Goal: Task Accomplishment & Management: Manage account settings

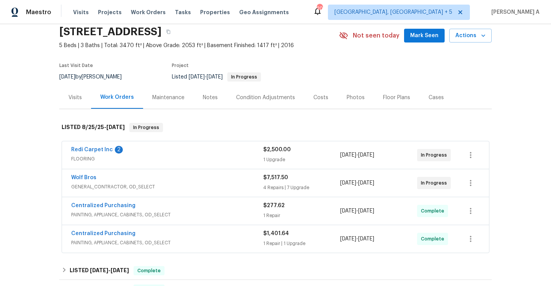
scroll to position [70, 0]
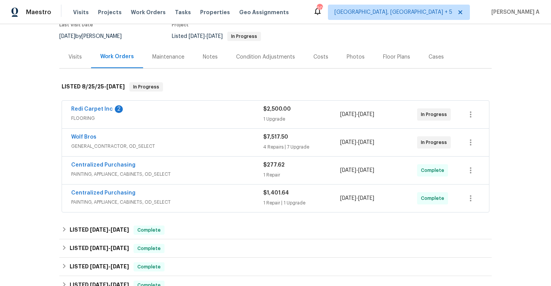
click at [142, 140] on div "Wolf Bros" at bounding box center [167, 137] width 192 height 9
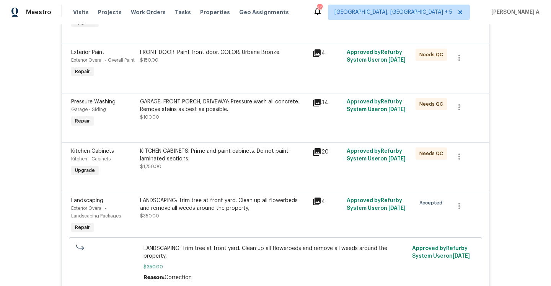
scroll to position [0, 0]
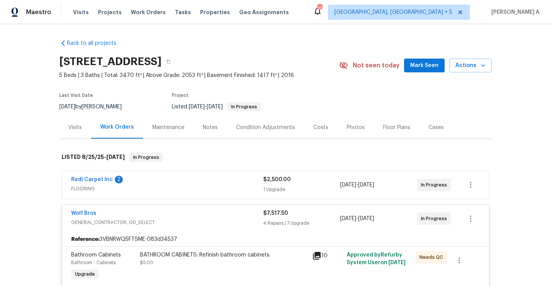
click at [170, 226] on span "GENERAL_CONTRACTOR, OD_SELECT" at bounding box center [167, 223] width 192 height 8
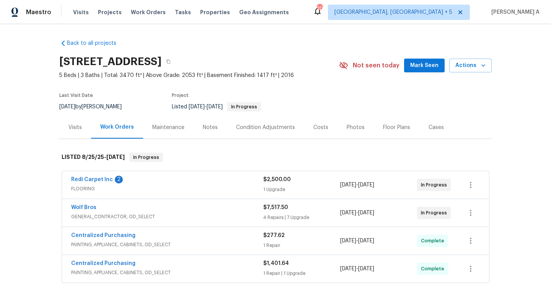
click at [72, 127] on div "Visits" at bounding box center [75, 128] width 13 height 8
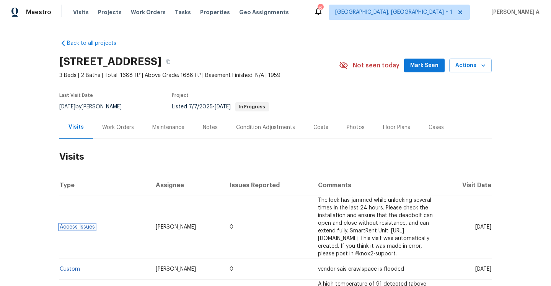
click at [89, 226] on link "Access Issues" at bounding box center [77, 226] width 35 height 5
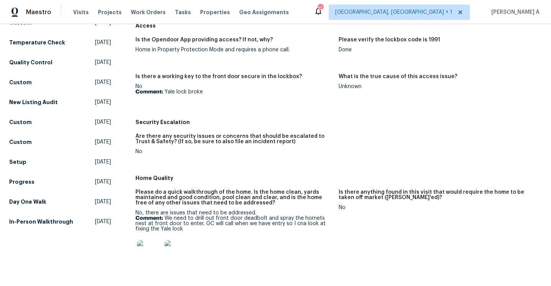
scroll to position [122, 0]
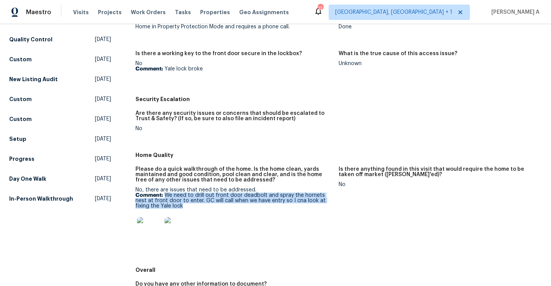
drag, startPoint x: 165, startPoint y: 195, endPoint x: 198, endPoint y: 208, distance: 36.0
click at [198, 208] on p "Comment: We need to drill out front door deadbolt and spray the hornets nest at…" at bounding box center [234, 201] width 197 height 16
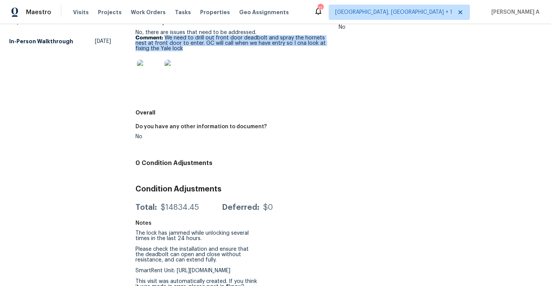
scroll to position [298, 0]
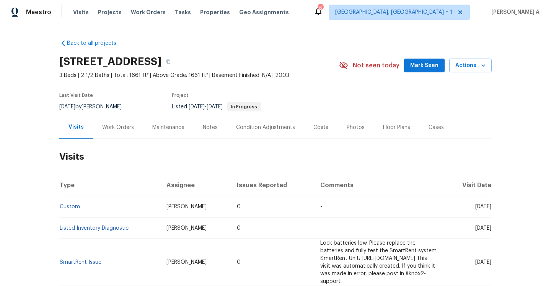
click at [106, 126] on div "Work Orders" at bounding box center [118, 128] width 32 height 8
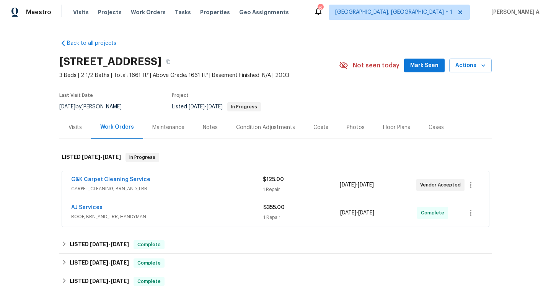
click at [178, 190] on span "CARPET_CLEANING, BRN_AND_LRR" at bounding box center [167, 189] width 192 height 8
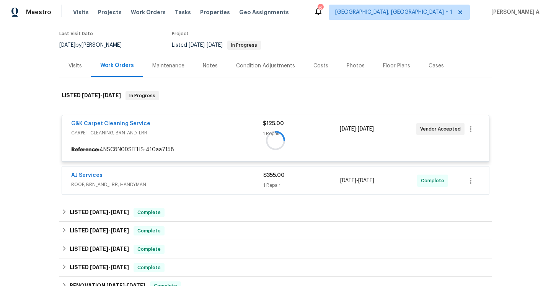
scroll to position [88, 0]
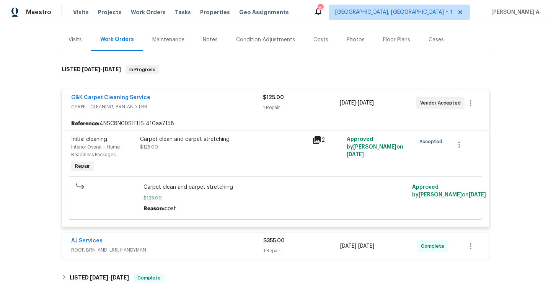
click at [159, 102] on div "G&K Carpet Cleaning Service" at bounding box center [167, 98] width 192 height 9
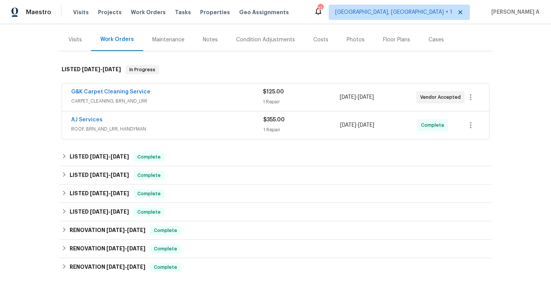
click at [158, 122] on div "AJ Services" at bounding box center [167, 120] width 192 height 9
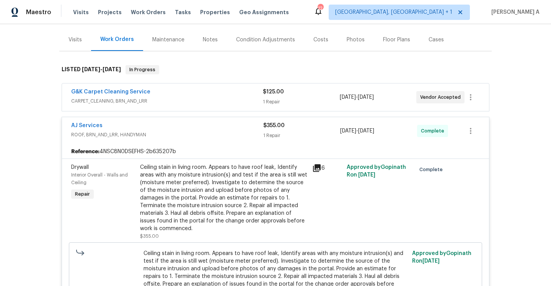
click at [160, 126] on div "AJ Services" at bounding box center [167, 126] width 192 height 9
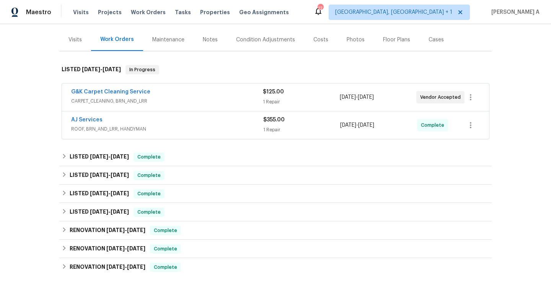
click at [76, 38] on div "Visits" at bounding box center [75, 40] width 13 height 8
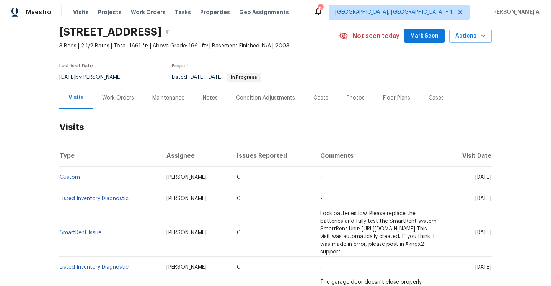
scroll to position [3, 0]
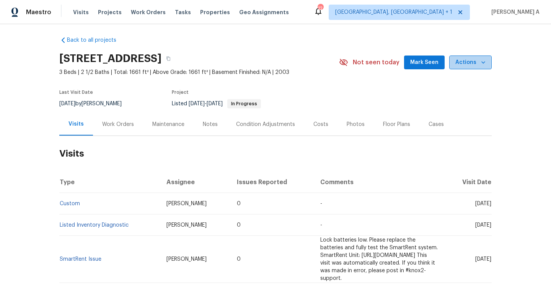
click at [478, 58] on span "Actions" at bounding box center [471, 63] width 30 height 10
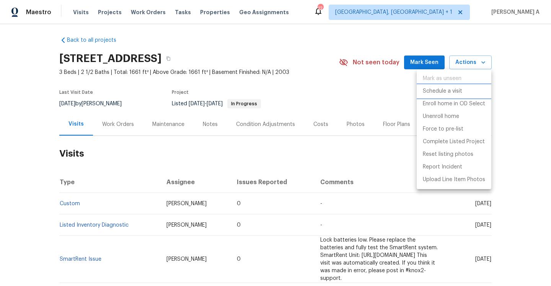
click at [439, 86] on li "Schedule a visit" at bounding box center [454, 91] width 75 height 13
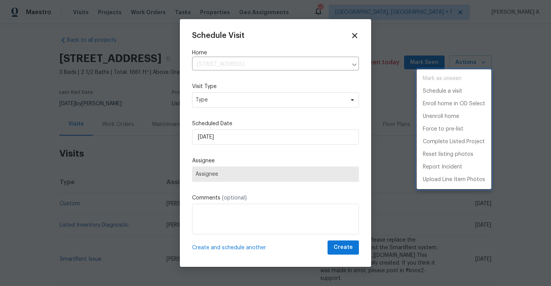
click at [278, 95] on div at bounding box center [275, 143] width 551 height 286
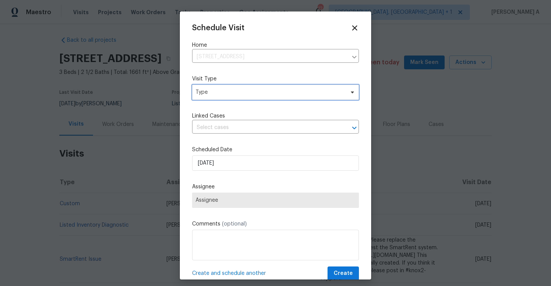
click at [278, 95] on span "Type" at bounding box center [270, 92] width 149 height 8
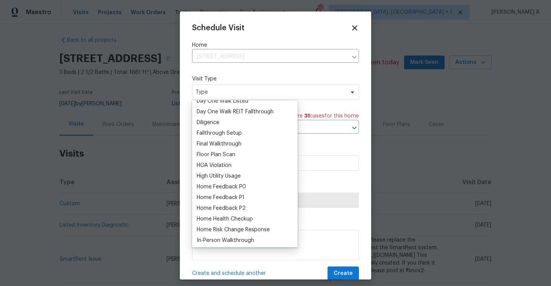
scroll to position [179, 0]
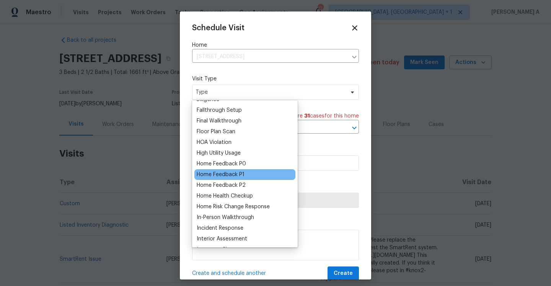
click at [240, 172] on div "Home Feedback P1" at bounding box center [221, 175] width 48 height 8
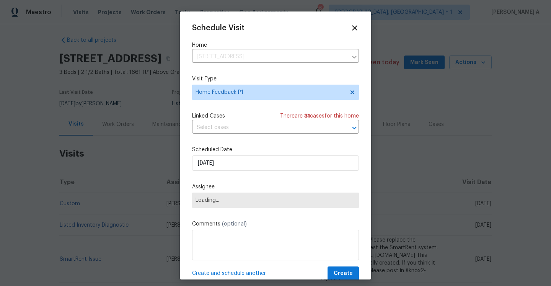
click at [237, 134] on div "Schedule Visit Home 3540 Greens Mill Rd, Spring Hill, TN 37174 ​ Visit Type Hom…" at bounding box center [275, 152] width 167 height 257
click at [237, 133] on input "text" at bounding box center [265, 128] width 146 height 12
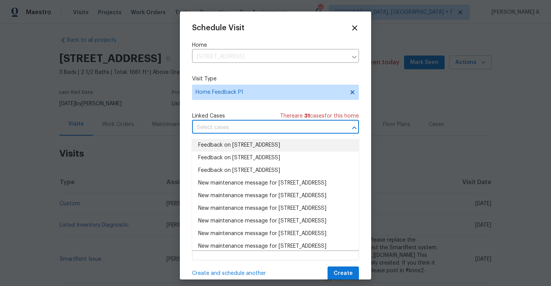
click at [239, 141] on li "Feedback on 3540 Greens Mill Rd, Spring Hill, TN 37174" at bounding box center [275, 145] width 167 height 13
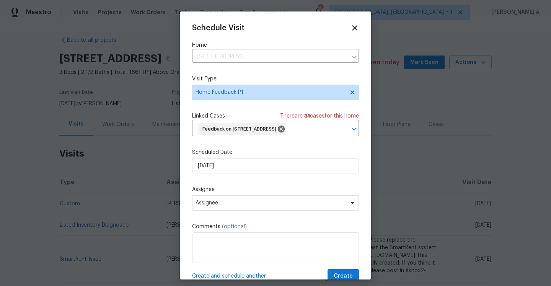
click at [239, 156] on label "Scheduled Date" at bounding box center [275, 153] width 167 height 8
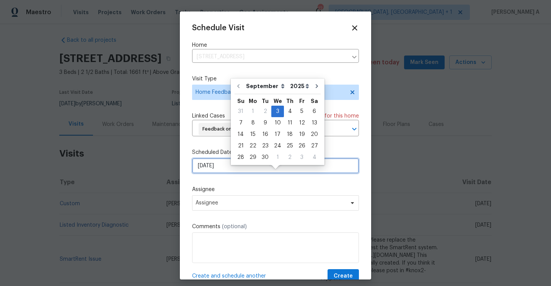
click at [241, 171] on input "9/3/2025" at bounding box center [275, 165] width 167 height 15
click at [284, 112] on div "4" at bounding box center [290, 111] width 12 height 11
type input "9/4/2025"
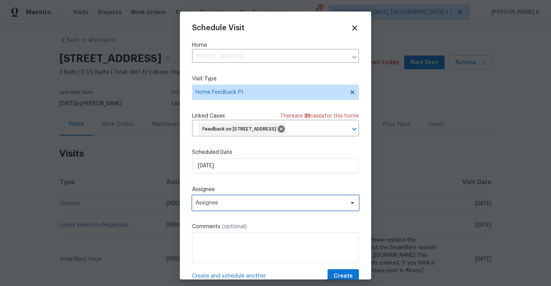
click at [257, 206] on span "Assignee" at bounding box center [271, 203] width 150 height 6
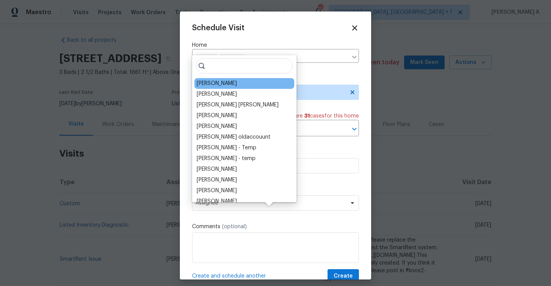
click at [209, 84] on div "Brianna Bidco" at bounding box center [217, 84] width 40 height 8
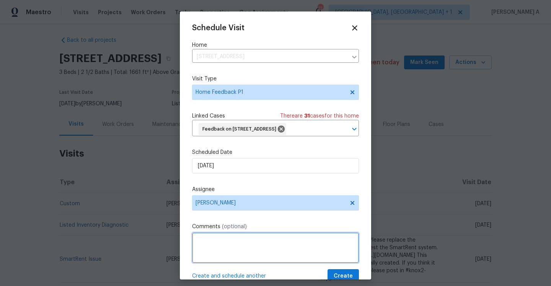
click at [248, 250] on textarea at bounding box center [275, 247] width 167 height 31
paste textarea "New paint in rooms and closets. Fix the drafts throughout the house and in the …"
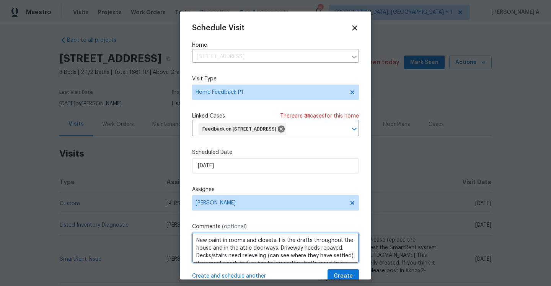
scroll to position [28, 0]
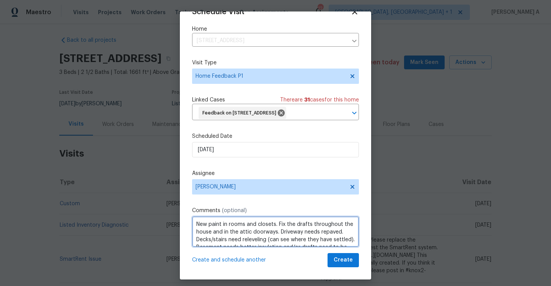
type textarea "New paint in rooms and closets. Fix the drafts throughout the house and in the …"
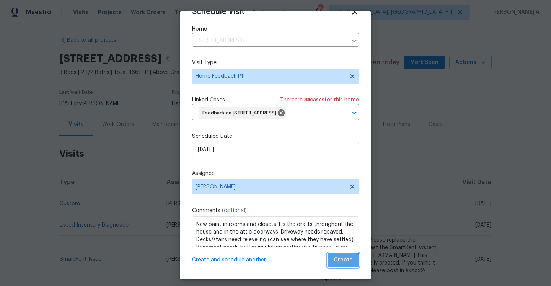
click at [343, 265] on button "Create" at bounding box center [343, 260] width 31 height 14
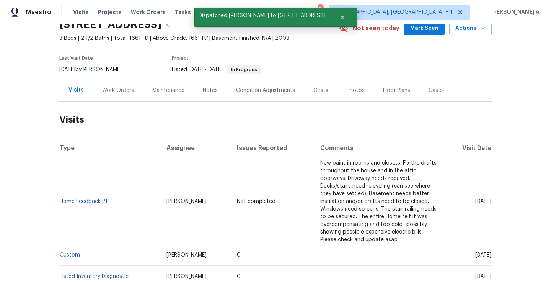
scroll to position [59, 0]
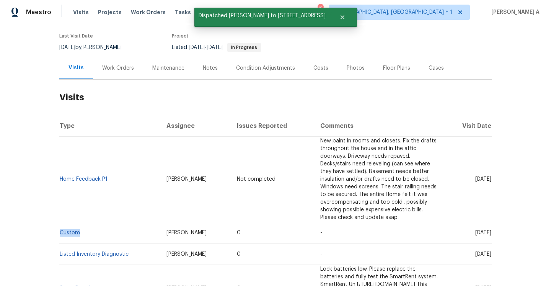
drag, startPoint x: 90, startPoint y: 209, endPoint x: 60, endPoint y: 209, distance: 30.6
click at [60, 222] on td "Custom" at bounding box center [109, 232] width 101 height 21
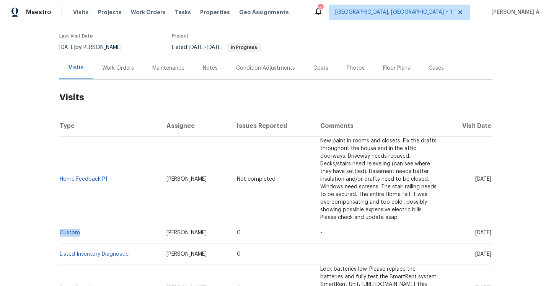
copy link "Custom"
click at [120, 66] on div "Work Orders" at bounding box center [118, 68] width 32 height 8
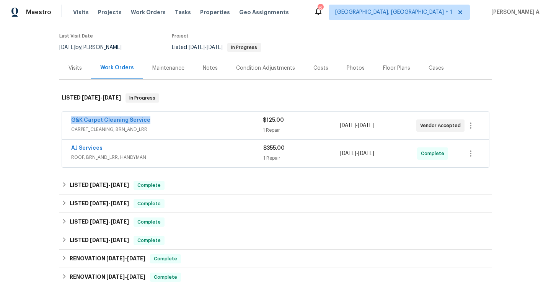
drag, startPoint x: 67, startPoint y: 121, endPoint x: 147, endPoint y: 121, distance: 80.0
click at [147, 120] on div "G&K Carpet Cleaning Service CARPET_CLEANING, BRN_AND_LRR $125.00 1 Repair 9/2/2…" at bounding box center [275, 126] width 427 height 28
copy link "G&K Carpet Cleaning Service"
click at [184, 121] on div "G&K Carpet Cleaning Service" at bounding box center [167, 120] width 192 height 9
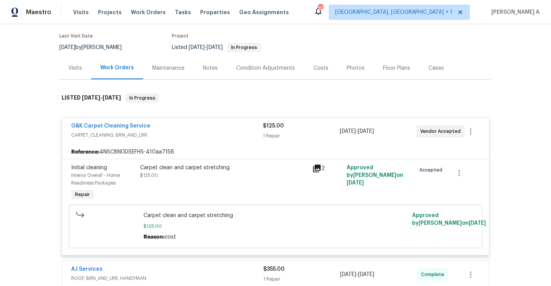
click at [85, 77] on div "Visits" at bounding box center [75, 68] width 32 height 23
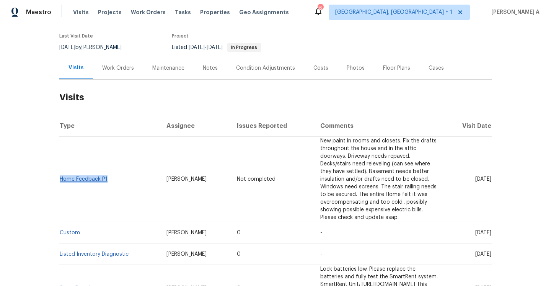
drag, startPoint x: 110, startPoint y: 167, endPoint x: 61, endPoint y: 167, distance: 49.0
click at [61, 167] on td "Home Feedback P1" at bounding box center [109, 179] width 101 height 85
copy link "Home Feedback P1"
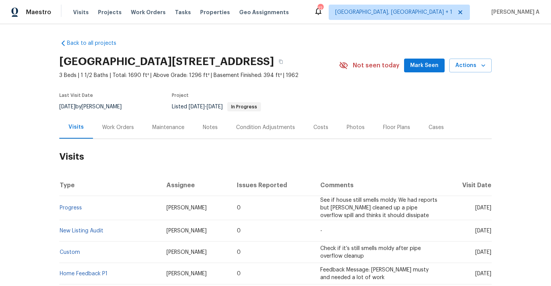
click at [117, 135] on div "Work Orders" at bounding box center [118, 127] width 50 height 23
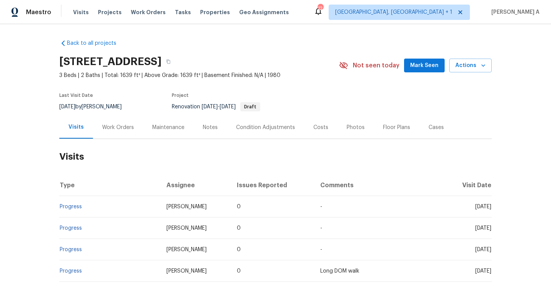
click at [107, 137] on div "Work Orders" at bounding box center [118, 127] width 50 height 23
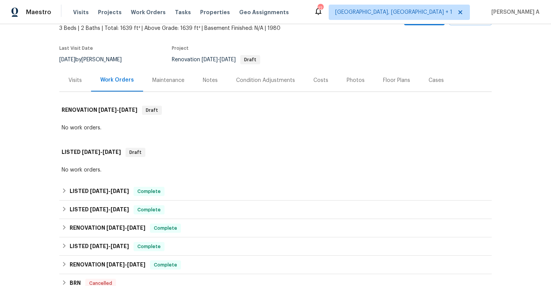
scroll to position [55, 0]
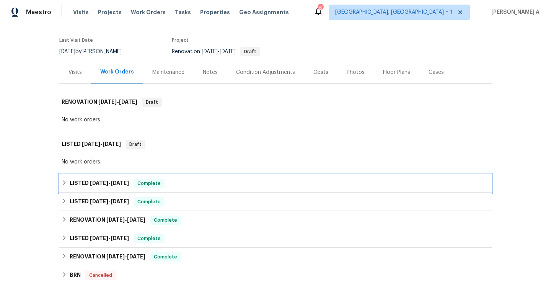
click at [145, 187] on div "Complete" at bounding box center [149, 183] width 31 height 9
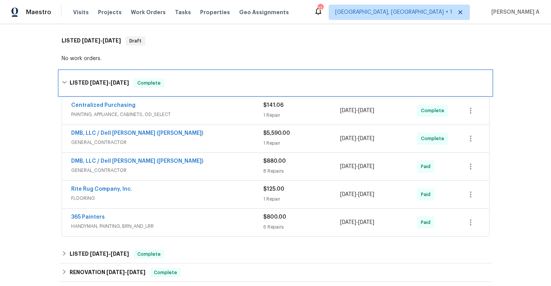
scroll to position [167, 0]
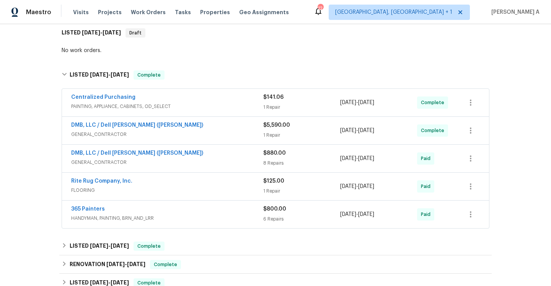
click at [155, 208] on div "365 Painters" at bounding box center [167, 209] width 192 height 9
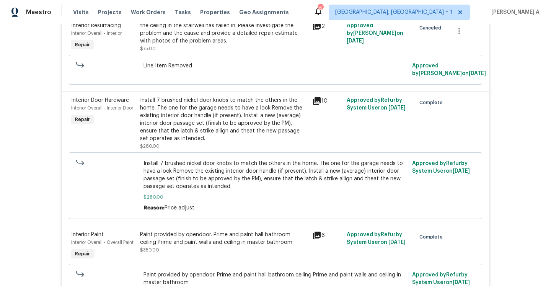
scroll to position [156, 0]
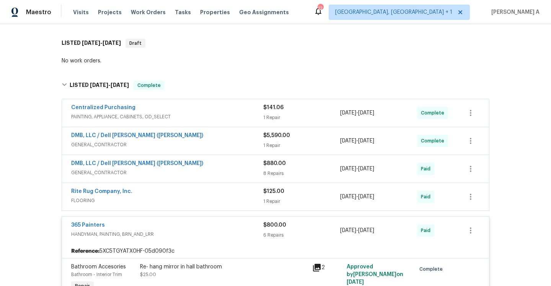
click at [196, 235] on span "HANDYMAN, PAINTING, BRN_AND_LRR" at bounding box center [167, 235] width 192 height 8
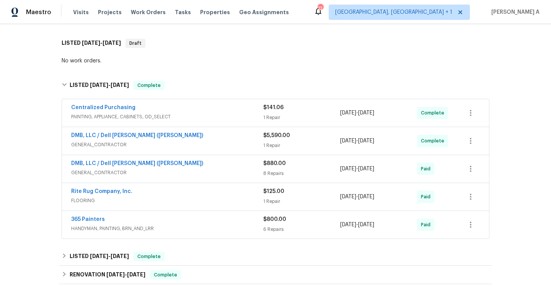
click at [172, 107] on div "Centralized Purchasing" at bounding box center [167, 108] width 192 height 9
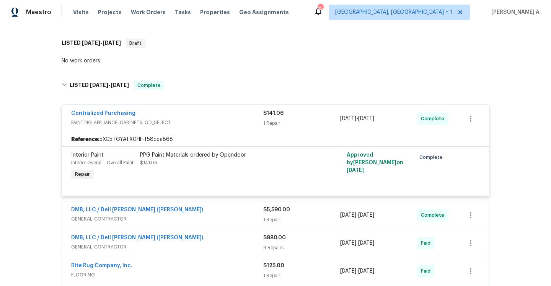
click at [174, 115] on div "Centralized Purchasing" at bounding box center [167, 114] width 192 height 9
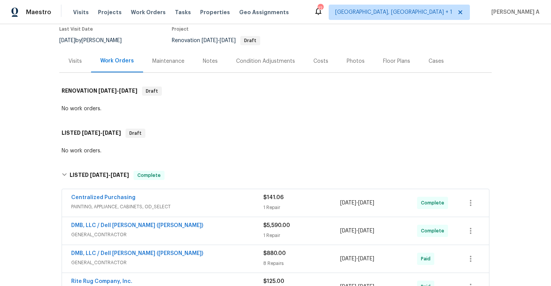
scroll to position [25, 0]
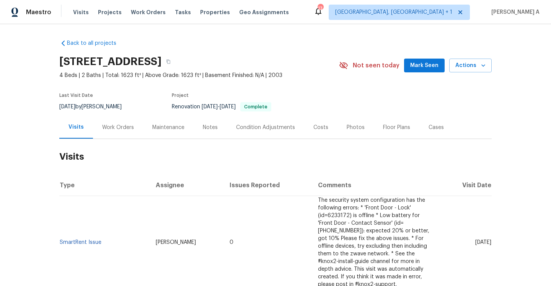
click at [120, 135] on div "Work Orders" at bounding box center [118, 127] width 50 height 23
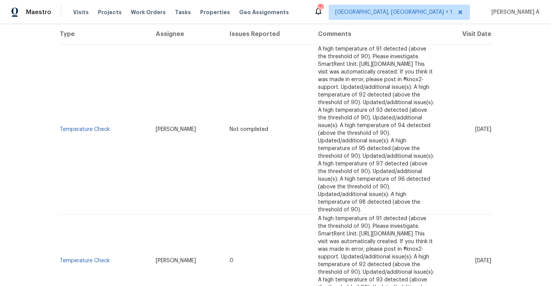
scroll to position [183, 0]
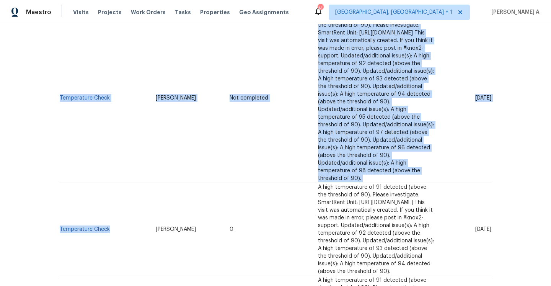
drag, startPoint x: 115, startPoint y: 184, endPoint x: 58, endPoint y: 182, distance: 56.3
click at [58, 182] on div "Back to all projects [STREET_ADDRESS][PERSON_NAME] 3 Beds | 2 1/2 Baths | Total…" at bounding box center [275, 155] width 551 height 262
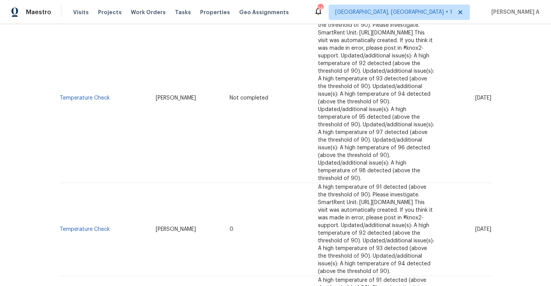
click at [159, 183] on td "[PERSON_NAME]" at bounding box center [187, 229] width 74 height 93
drag, startPoint x: 110, startPoint y: 179, endPoint x: 61, endPoint y: 180, distance: 49.0
click at [61, 183] on td "Temperature Check" at bounding box center [104, 229] width 90 height 93
copy link "Temperature Check"
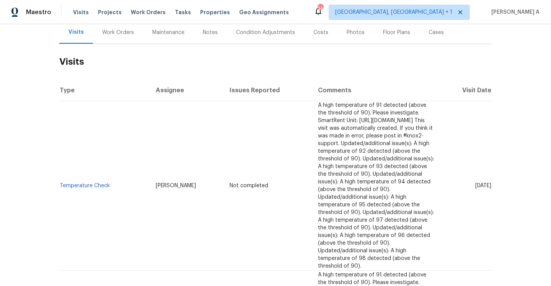
click at [108, 44] on div "Work Orders" at bounding box center [118, 32] width 50 height 23
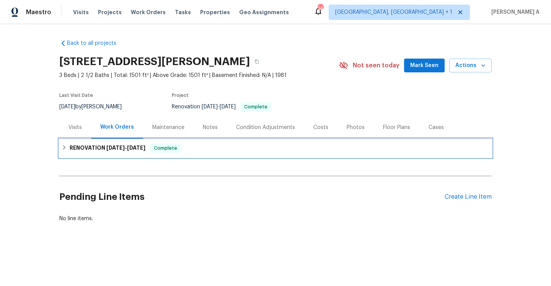
click at [151, 149] on div "RENOVATION 4/25/25 - 5/21/25 Complete" at bounding box center [276, 148] width 428 height 9
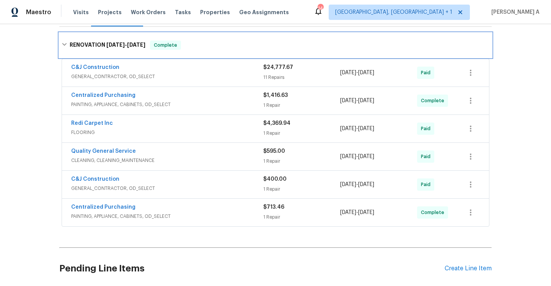
scroll to position [105, 0]
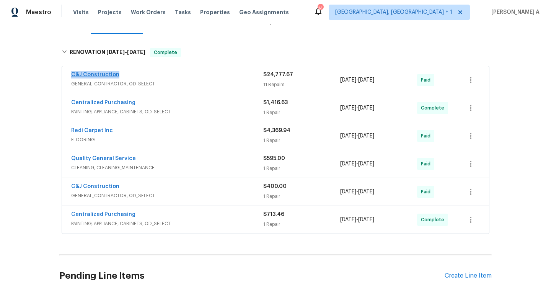
drag, startPoint x: 123, startPoint y: 85, endPoint x: 72, endPoint y: 82, distance: 50.6
click at [72, 80] on div "C&J Construction" at bounding box center [167, 75] width 192 height 9
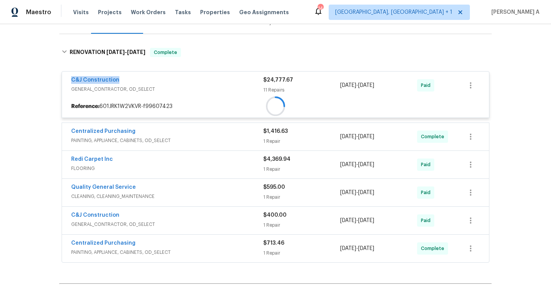
copy link "C&J Construction"
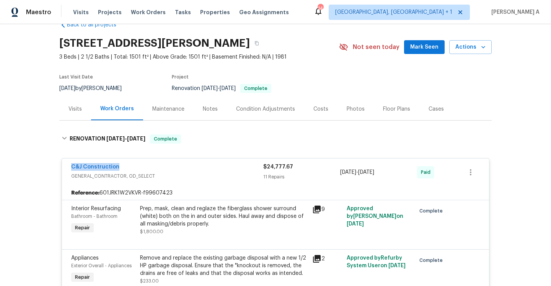
scroll to position [0, 0]
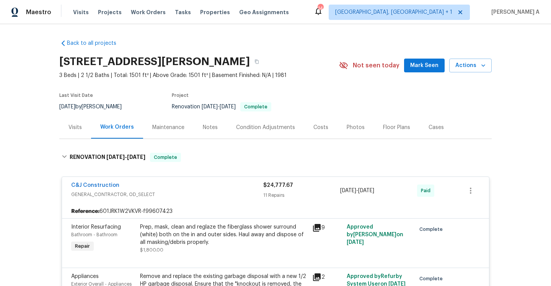
click at [191, 197] on span "GENERAL_CONTRACTOR, OD_SELECT" at bounding box center [167, 195] width 192 height 8
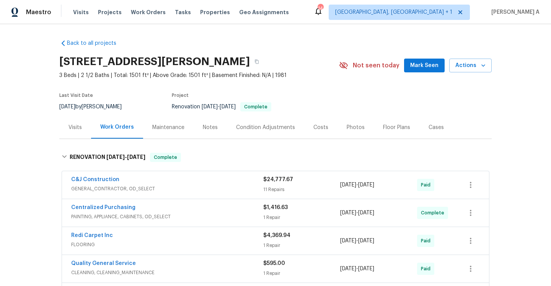
click at [82, 139] on div "Visits" at bounding box center [75, 127] width 32 height 23
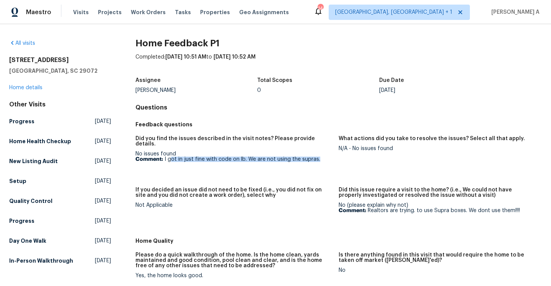
drag, startPoint x: 169, startPoint y: 154, endPoint x: 324, endPoint y: 157, distance: 155.1
click at [324, 157] on figure "Did you find the issues described in the visit notes? Please provide details. N…" at bounding box center [237, 157] width 203 height 42
copy p "ot in just fine with code on lb. We are not using the supras."
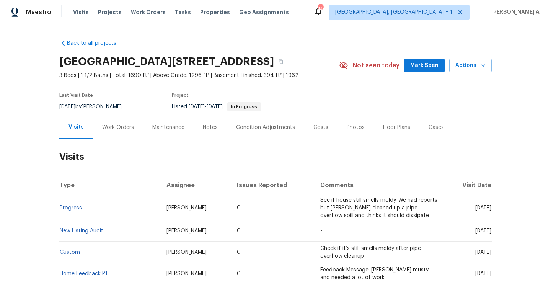
click at [130, 128] on div "Work Orders" at bounding box center [118, 128] width 32 height 8
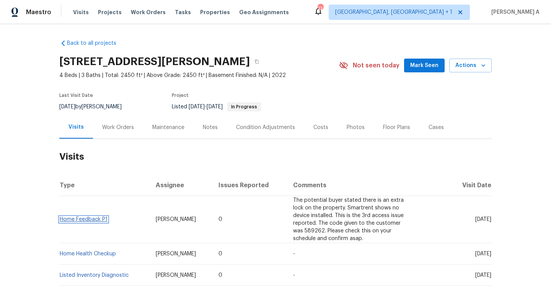
click at [102, 219] on link "Home Feedback P1" at bounding box center [84, 219] width 48 height 5
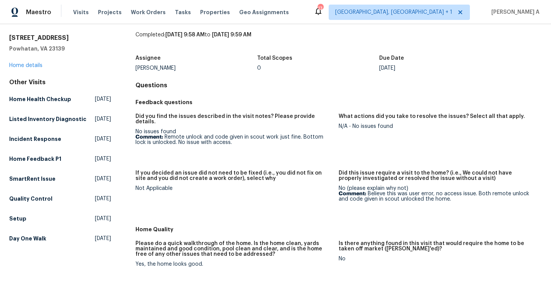
scroll to position [25, 0]
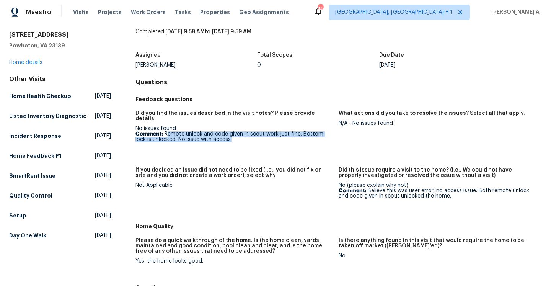
drag, startPoint x: 167, startPoint y: 129, endPoint x: 253, endPoint y: 133, distance: 86.2
click at [253, 132] on p "Comment: Remote unlock and code given in scout work just fine. Bottom lock is u…" at bounding box center [234, 136] width 197 height 11
copy p "emote unlock and code given in scout work just fine. Bottom lock is unlocked. N…"
